Goal: Task Accomplishment & Management: Complete application form

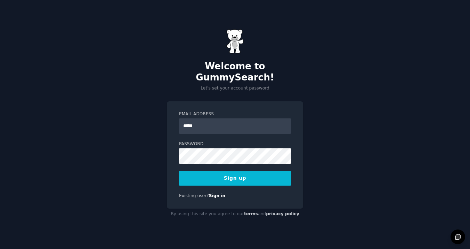
type input "******"
type input "**********"
click at [239, 172] on button "Sign up" at bounding box center [235, 178] width 112 height 15
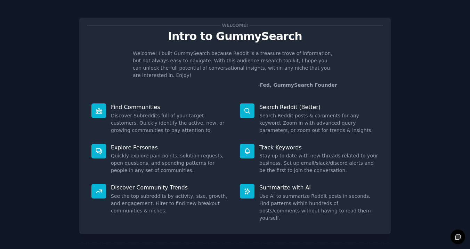
scroll to position [17, 0]
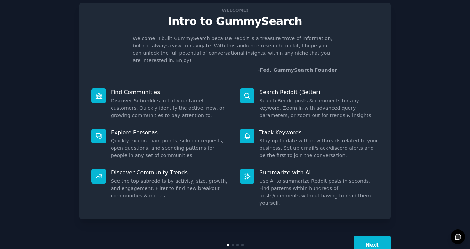
click at [377, 236] on button "Next" at bounding box center [371, 244] width 37 height 17
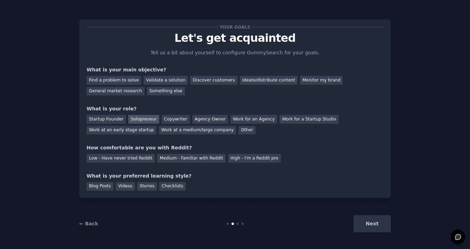
click at [145, 119] on div "Solopreneur" at bounding box center [143, 119] width 31 height 9
click at [164, 79] on div "Validate a solution" at bounding box center [166, 80] width 44 height 9
click at [275, 78] on div "Ideate/distribute content" at bounding box center [269, 80] width 58 height 9
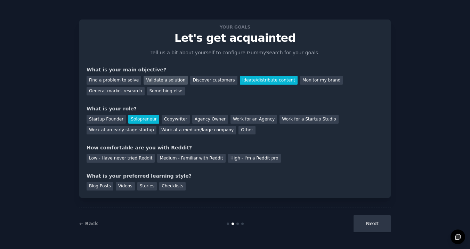
click at [174, 79] on div "Validate a solution" at bounding box center [166, 80] width 44 height 9
click at [376, 222] on div "Next" at bounding box center [339, 223] width 104 height 17
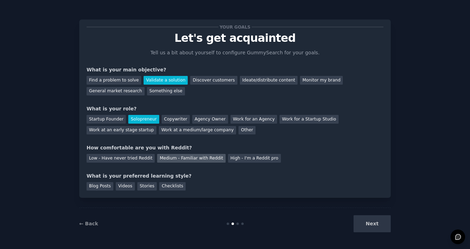
click at [173, 159] on div "Medium - Familiar with Reddit" at bounding box center [191, 158] width 68 height 9
click at [371, 217] on div "Next" at bounding box center [339, 223] width 104 height 17
click at [371, 219] on div "Next" at bounding box center [339, 223] width 104 height 17
click at [99, 185] on div "Blog Posts" at bounding box center [100, 186] width 27 height 9
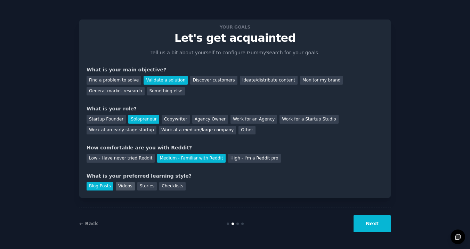
click at [123, 184] on div "Videos" at bounding box center [125, 186] width 19 height 9
click at [373, 229] on button "Next" at bounding box center [371, 223] width 37 height 17
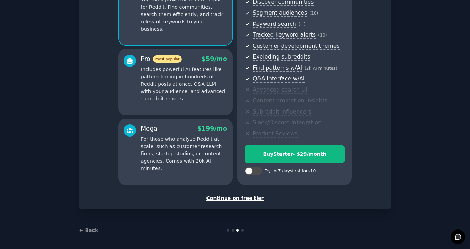
scroll to position [82, 0]
click at [253, 196] on div "Continue on free tier" at bounding box center [235, 198] width 297 height 7
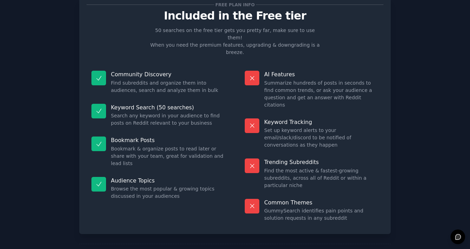
click at [441, 11] on div "Free plan info Included in the Free tier 50 searches on the free tier gets you …" at bounding box center [235, 131] width 450 height 288
